Goal: Obtain resource: Download file/media

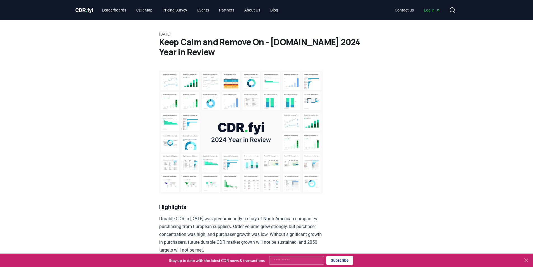
click at [199, 115] on img at bounding box center [241, 132] width 164 height 123
click at [193, 46] on h1 "Keep Calm and Remove On - CDR.fyi 2024 Year in Review" at bounding box center [266, 47] width 215 height 20
click at [202, 76] on img at bounding box center [241, 132] width 164 height 123
click at [243, 129] on img at bounding box center [241, 132] width 164 height 123
click at [186, 10] on link "Pricing Survey" at bounding box center [175, 10] width 34 height 10
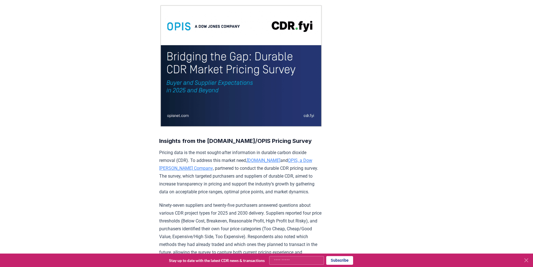
scroll to position [84, 0]
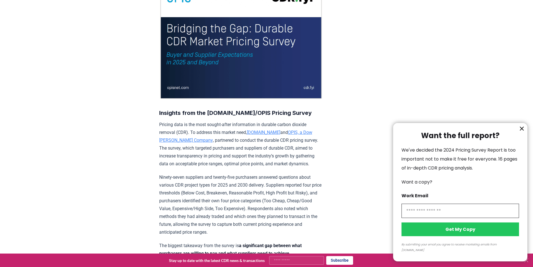
click at [519, 132] on icon "information" at bounding box center [522, 128] width 7 height 7
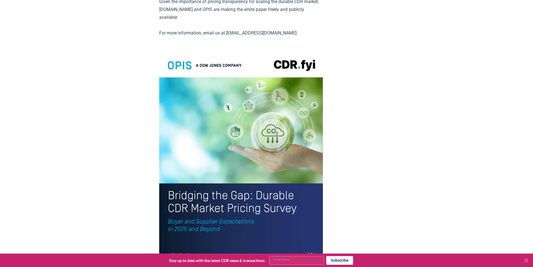
scroll to position [1176, 0]
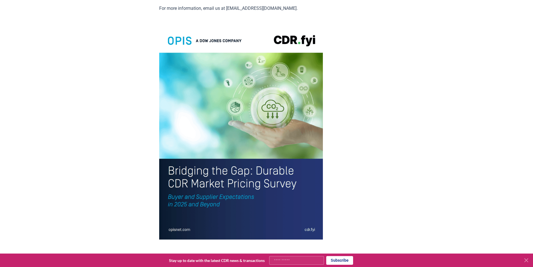
click at [245, 133] on img at bounding box center [241, 133] width 164 height 214
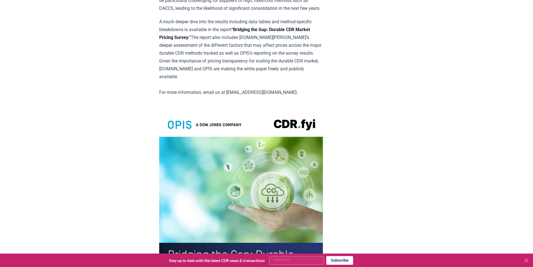
click at [248, 140] on img at bounding box center [241, 217] width 164 height 214
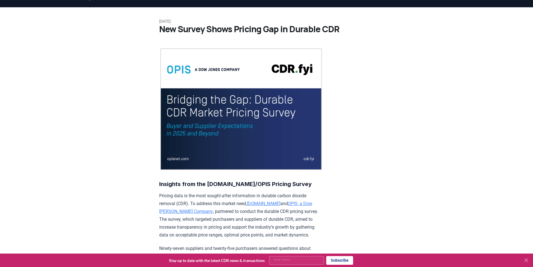
scroll to position [0, 0]
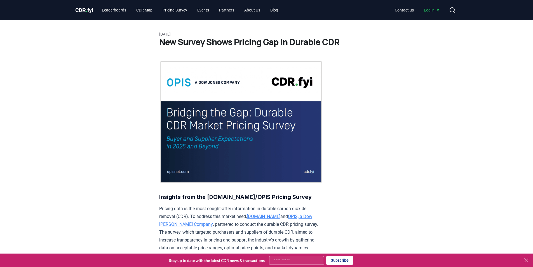
click at [528, 258] on icon at bounding box center [526, 259] width 3 height 3
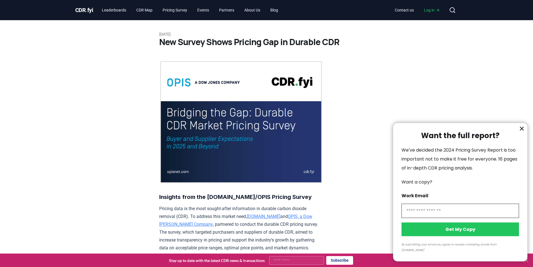
click at [437, 215] on input "information" at bounding box center [461, 210] width 118 height 14
type input "**********"
click at [444, 233] on button "Get My Copy" at bounding box center [461, 229] width 118 height 14
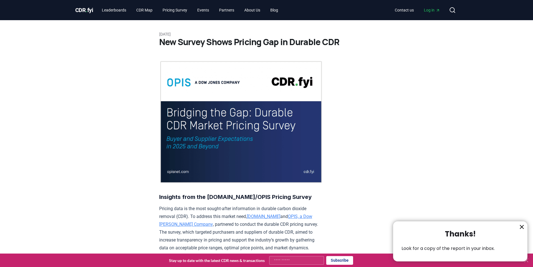
click at [521, 225] on icon "information" at bounding box center [522, 226] width 7 height 7
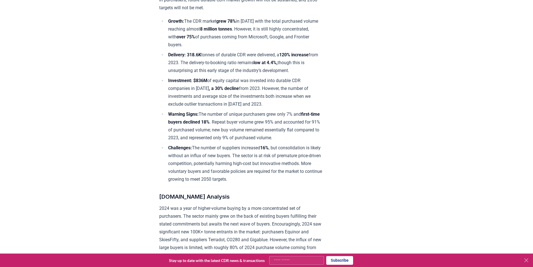
scroll to position [252, 0]
